Goal: Task Accomplishment & Management: Complete application form

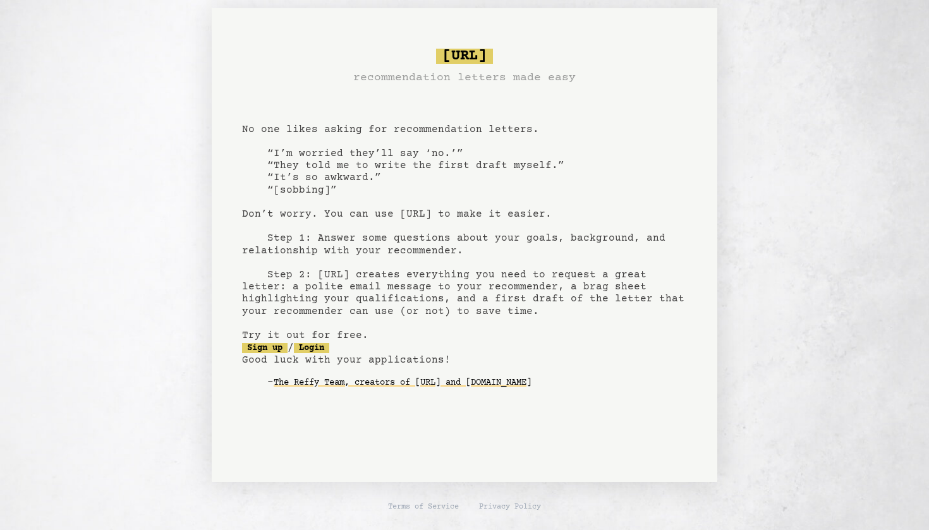
click at [320, 339] on pre "bragsheet.ai recommendation letters made easy No one likes asking for recommend…" at bounding box center [464, 229] width 445 height 370
click at [276, 348] on link "Sign up" at bounding box center [264, 348] width 45 height 10
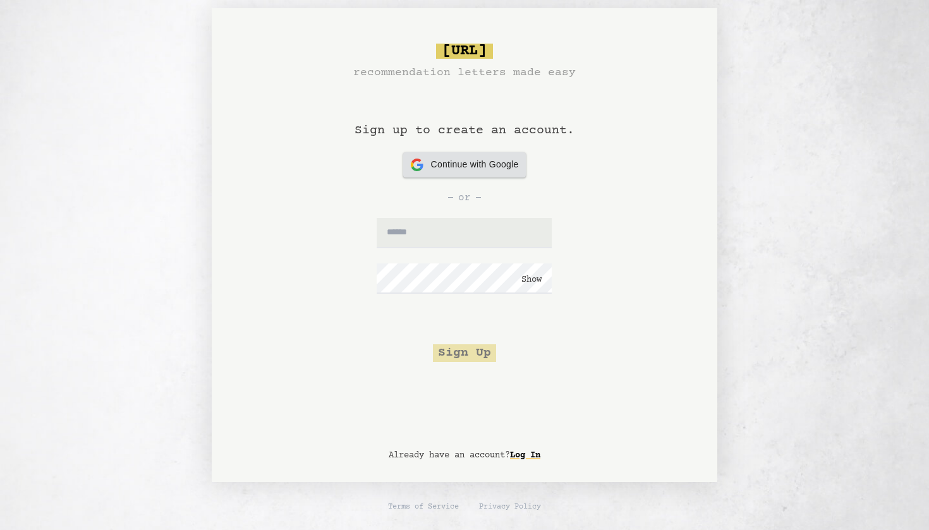
click at [492, 167] on span "Continue with Google" at bounding box center [475, 164] width 88 height 13
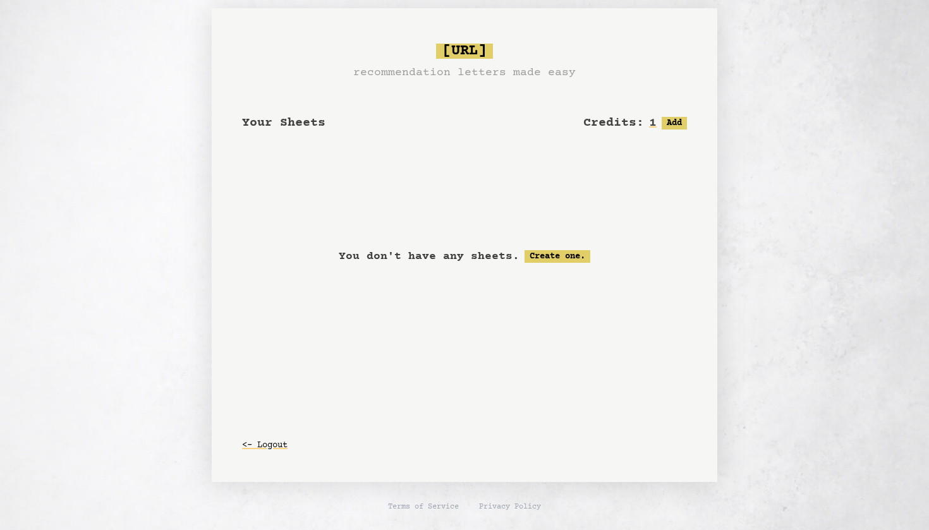
click at [296, 124] on span "Your Sheets" at bounding box center [283, 123] width 83 height 15
click at [492, 241] on div "You don't have any sheets. Create one." at bounding box center [464, 257] width 445 height 158
click at [553, 254] on link "Create one." at bounding box center [557, 256] width 66 height 13
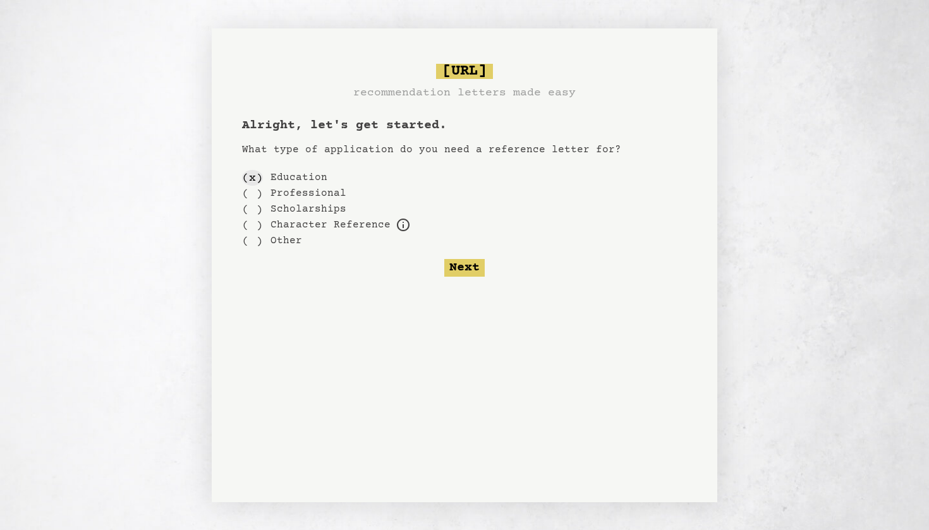
click at [253, 174] on div "( x )" at bounding box center [252, 178] width 21 height 16
click at [291, 174] on label "Education" at bounding box center [298, 177] width 57 height 15
click at [255, 177] on div "( x )" at bounding box center [252, 178] width 21 height 16
click at [250, 177] on div "( x )" at bounding box center [252, 178] width 21 height 16
click at [470, 274] on button "Next" at bounding box center [464, 268] width 40 height 18
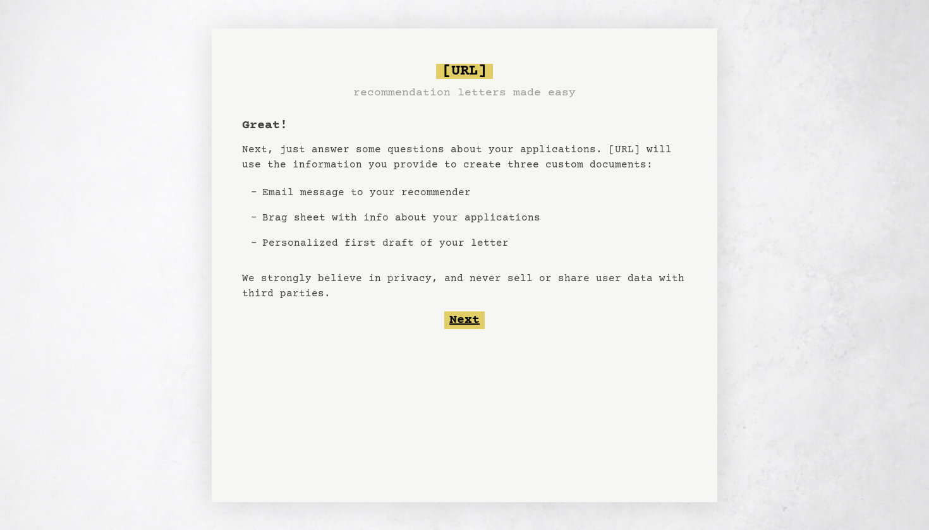
click at [470, 322] on button "Next" at bounding box center [464, 321] width 40 height 18
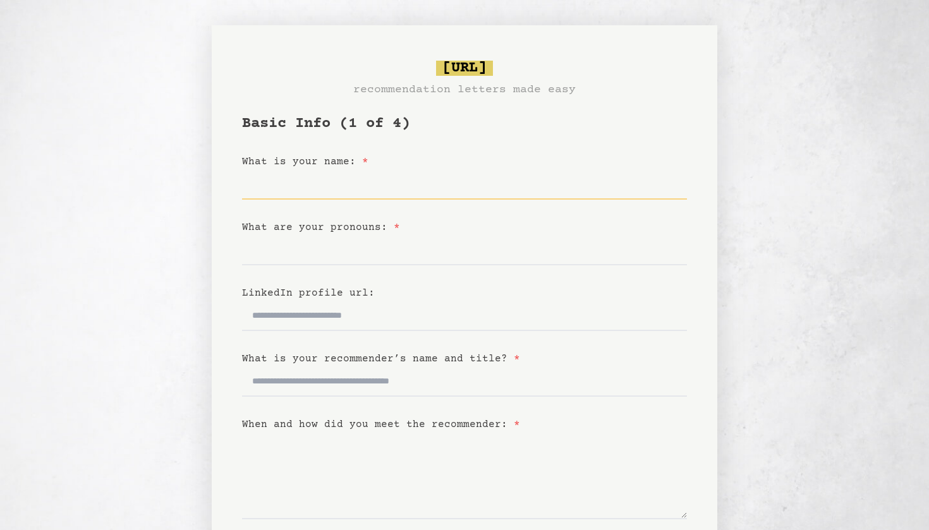
click at [329, 174] on input "What is your name: *" at bounding box center [464, 184] width 445 height 30
